Goal: Task Accomplishment & Management: Manage account settings

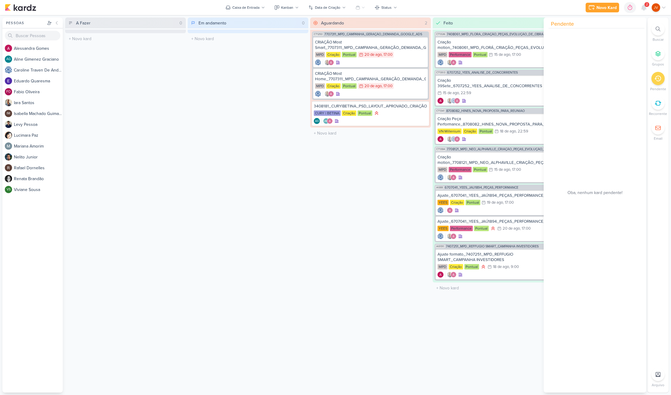
click at [658, 81] on icon at bounding box center [657, 79] width 7 height 6
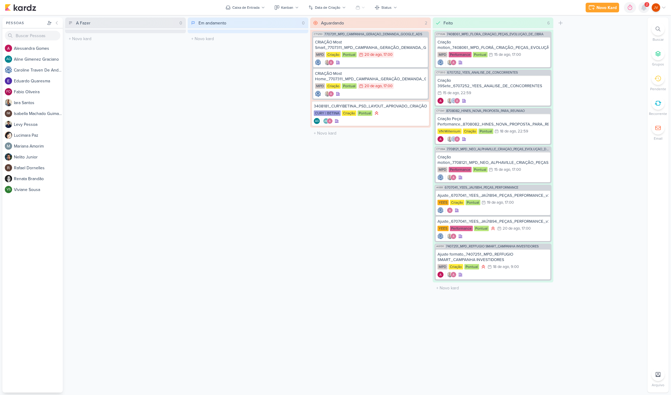
click at [645, 8] on icon at bounding box center [643, 7] width 5 height 5
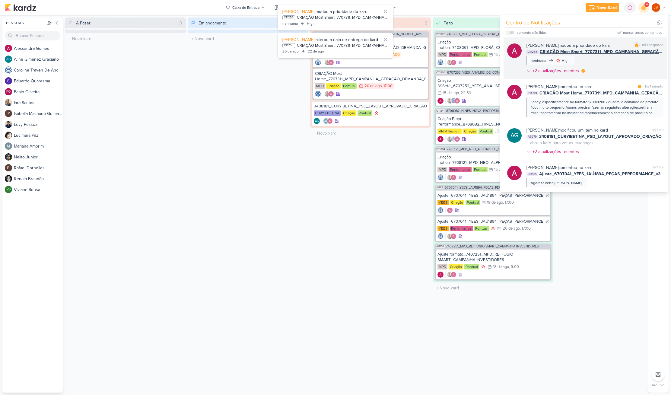
click at [602, 60] on div "[PERSON_NAME] mudou a prioridade do kard marcar como lida há 1 segundo CT1255 C…" at bounding box center [594, 59] width 137 height 34
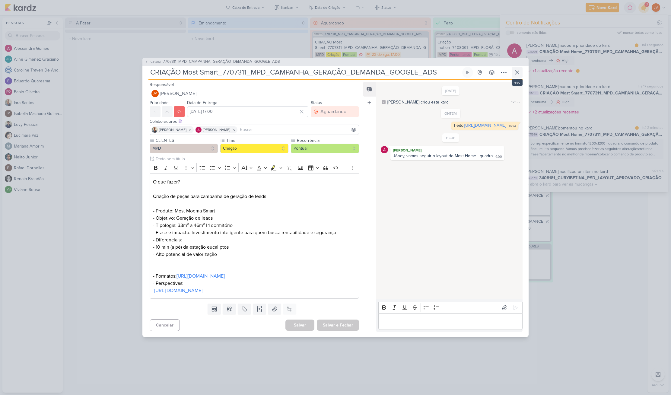
click at [516, 71] on icon at bounding box center [517, 73] width 4 height 4
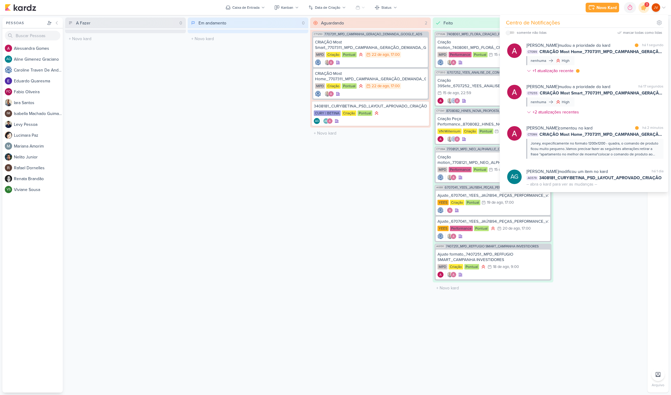
click at [350, 243] on div "Aguardando 2 Mover Para Esquerda Mover Para Direita [GEOGRAPHIC_DATA] CT1253 77…" at bounding box center [370, 204] width 121 height 375
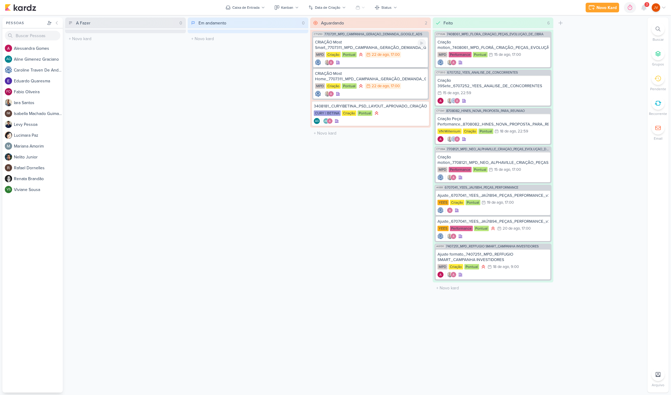
click at [397, 49] on div "CRIAÇÃO Most Smart_7707311_MPD_CAMPANHA_GERAÇÃO_DEMANDA_GOOGLE_ADS" at bounding box center [370, 45] width 111 height 11
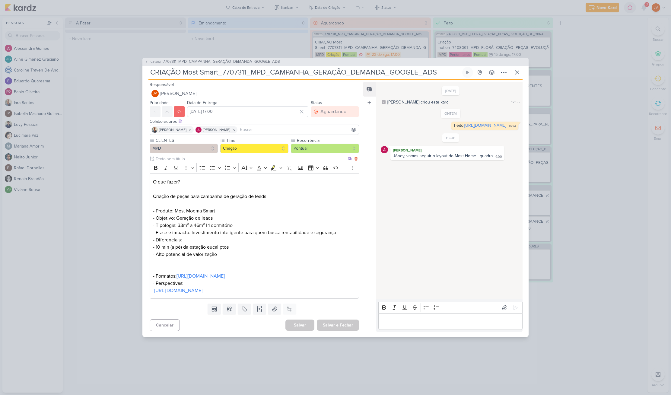
click at [225, 274] on link "[URL][DOMAIN_NAME]" at bounding box center [200, 276] width 48 height 6
click at [415, 325] on p "Editor editing area: main" at bounding box center [450, 321] width 138 height 7
click at [518, 69] on icon at bounding box center [516, 72] width 7 height 7
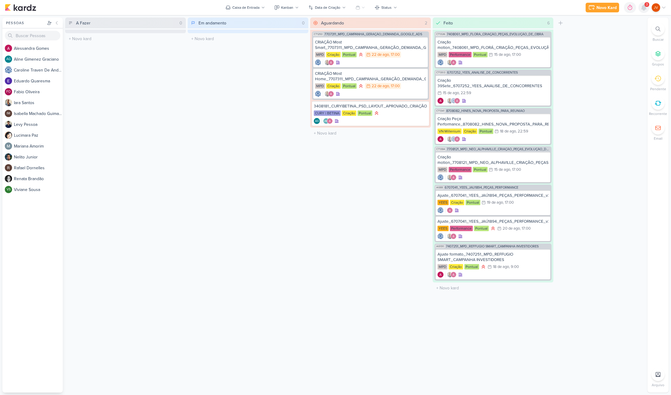
click at [645, 6] on icon at bounding box center [643, 7] width 5 height 5
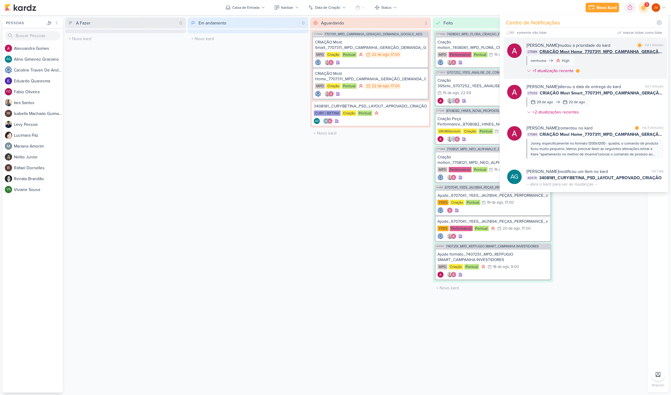
click at [613, 62] on div "[PERSON_NAME] mudou a prioridade do kard marcar como lida há 1 minuto CT1399 CR…" at bounding box center [594, 59] width 137 height 34
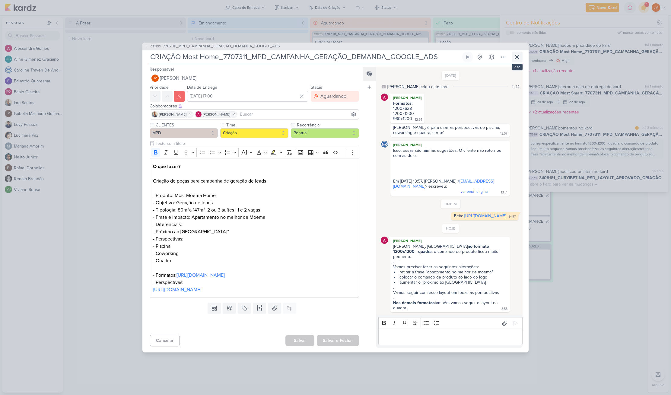
click at [516, 55] on icon at bounding box center [517, 57] width 4 height 4
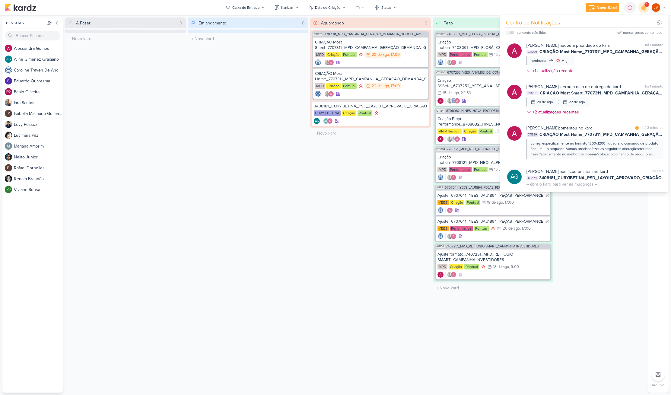
click at [310, 214] on div "A Fazer 0 Mover Para Esquerda Mover Para Direita [GEOGRAPHIC_DATA] O título do …" at bounding box center [355, 204] width 580 height 375
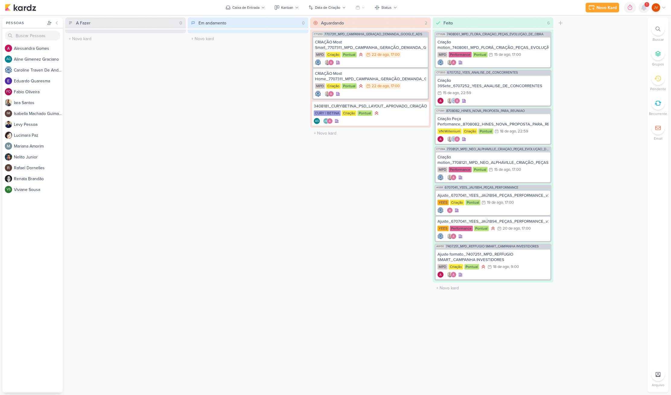
click at [644, 9] on icon at bounding box center [643, 7] width 5 height 5
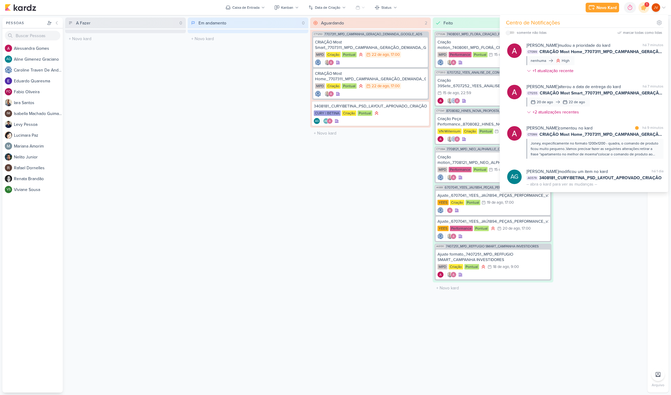
click at [199, 326] on div "Em andamento 0 Mover Para Esquerda Mover Para Direita [GEOGRAPHIC_DATA] O títul…" at bounding box center [248, 204] width 121 height 375
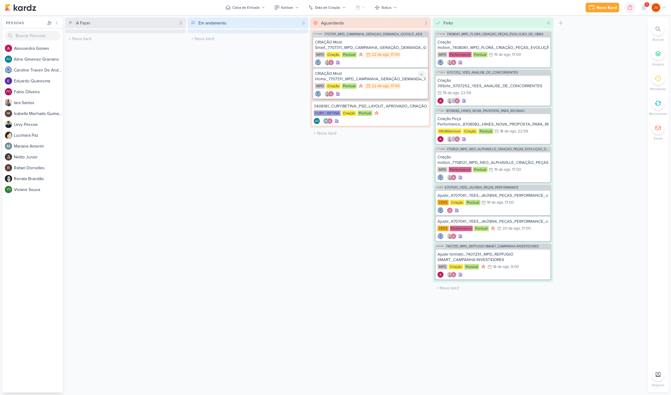
click at [412, 86] on div "MPD Criação Pontual 22/8 [DATE] 17:00" at bounding box center [370, 86] width 111 height 7
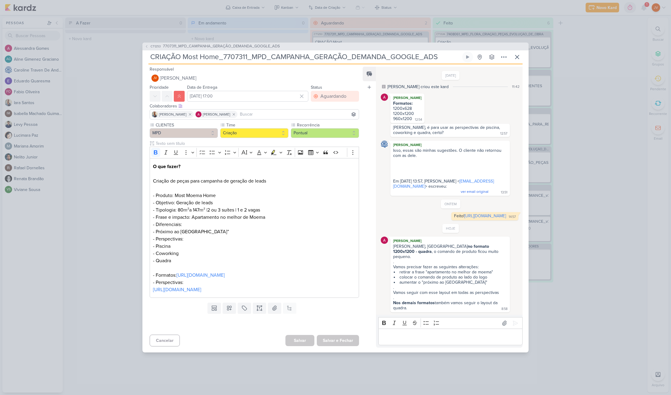
click at [102, 130] on div "CT1253 7707311_MPD_CAMPANHA_GERAÇÃO_DEMANDA_GOOGLE_ADS CRIAÇÃO Most Home_770731…" at bounding box center [335, 197] width 671 height 395
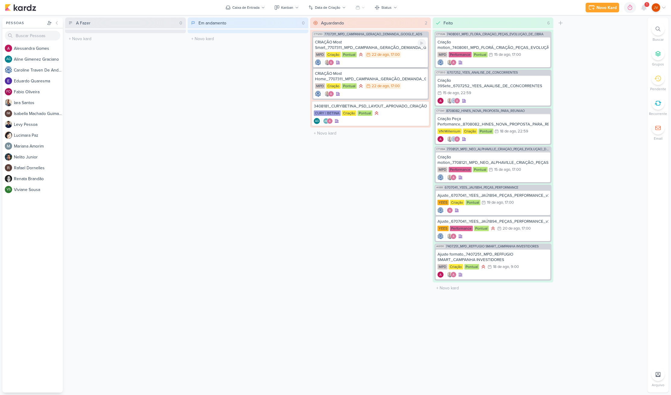
click at [387, 47] on div "CRIAÇÃO Most Smart_7707311_MPD_CAMPANHA_GERAÇÃO_DEMANDA_GOOGLE_ADS" at bounding box center [370, 45] width 111 height 11
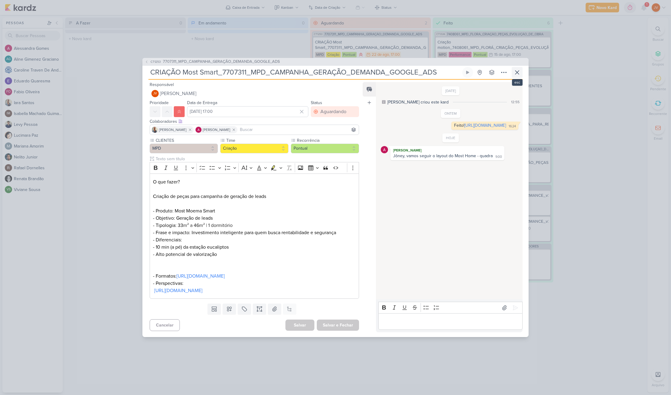
click at [516, 71] on icon at bounding box center [517, 73] width 4 height 4
